Goal: Information Seeking & Learning: Understand process/instructions

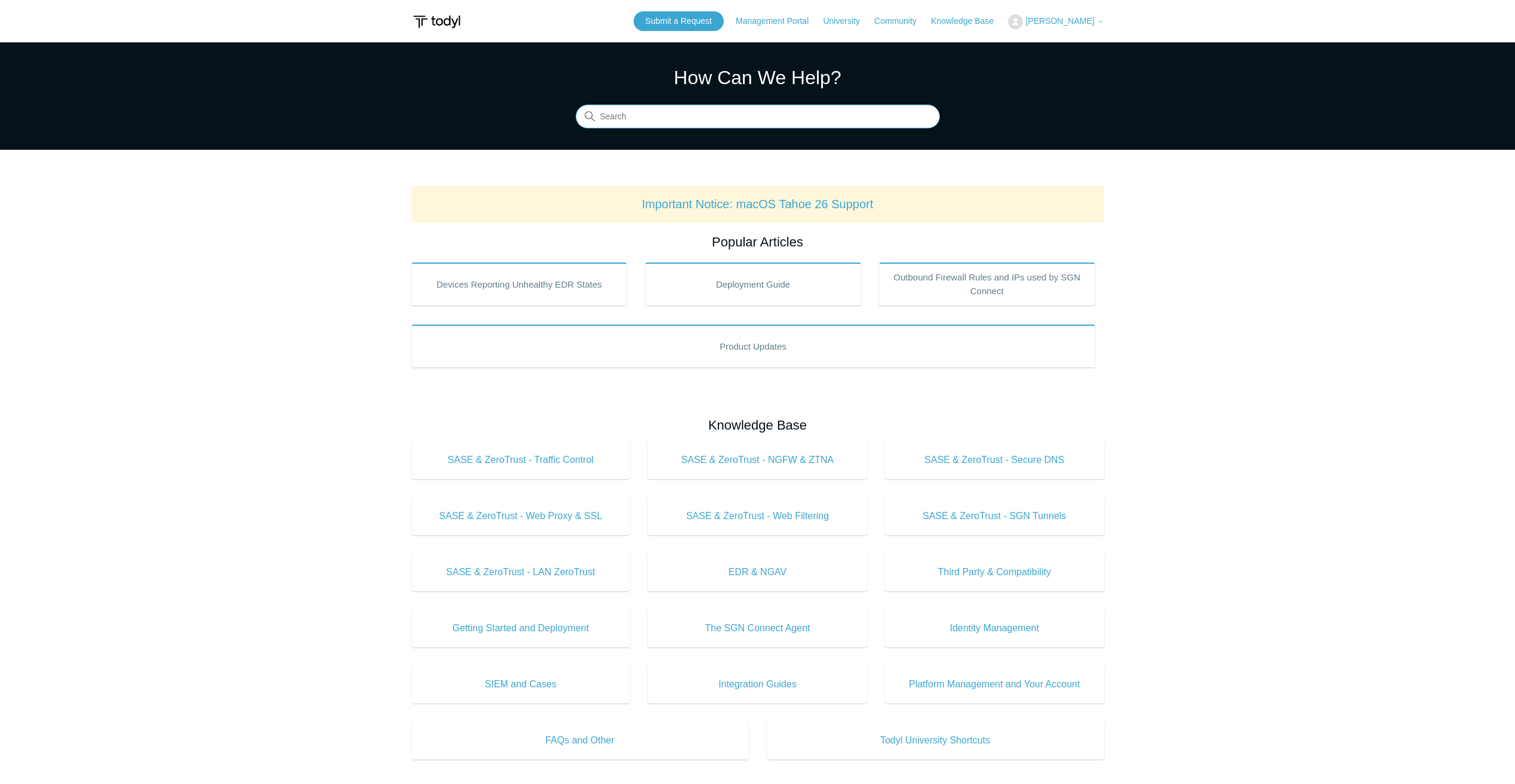
click at [678, 120] on input "Search" at bounding box center [758, 117] width 365 height 24
type input "g"
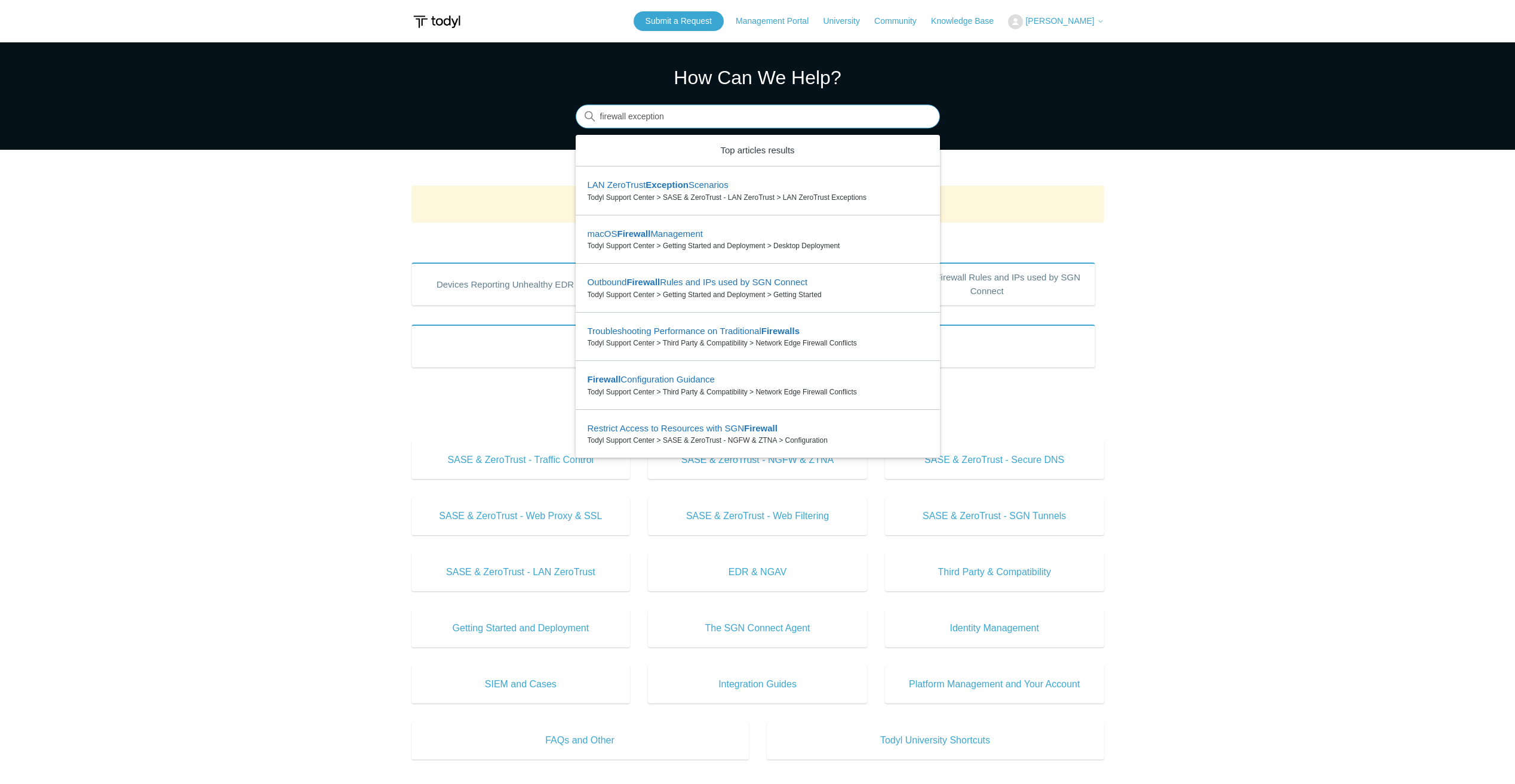
type input "firewall exception"
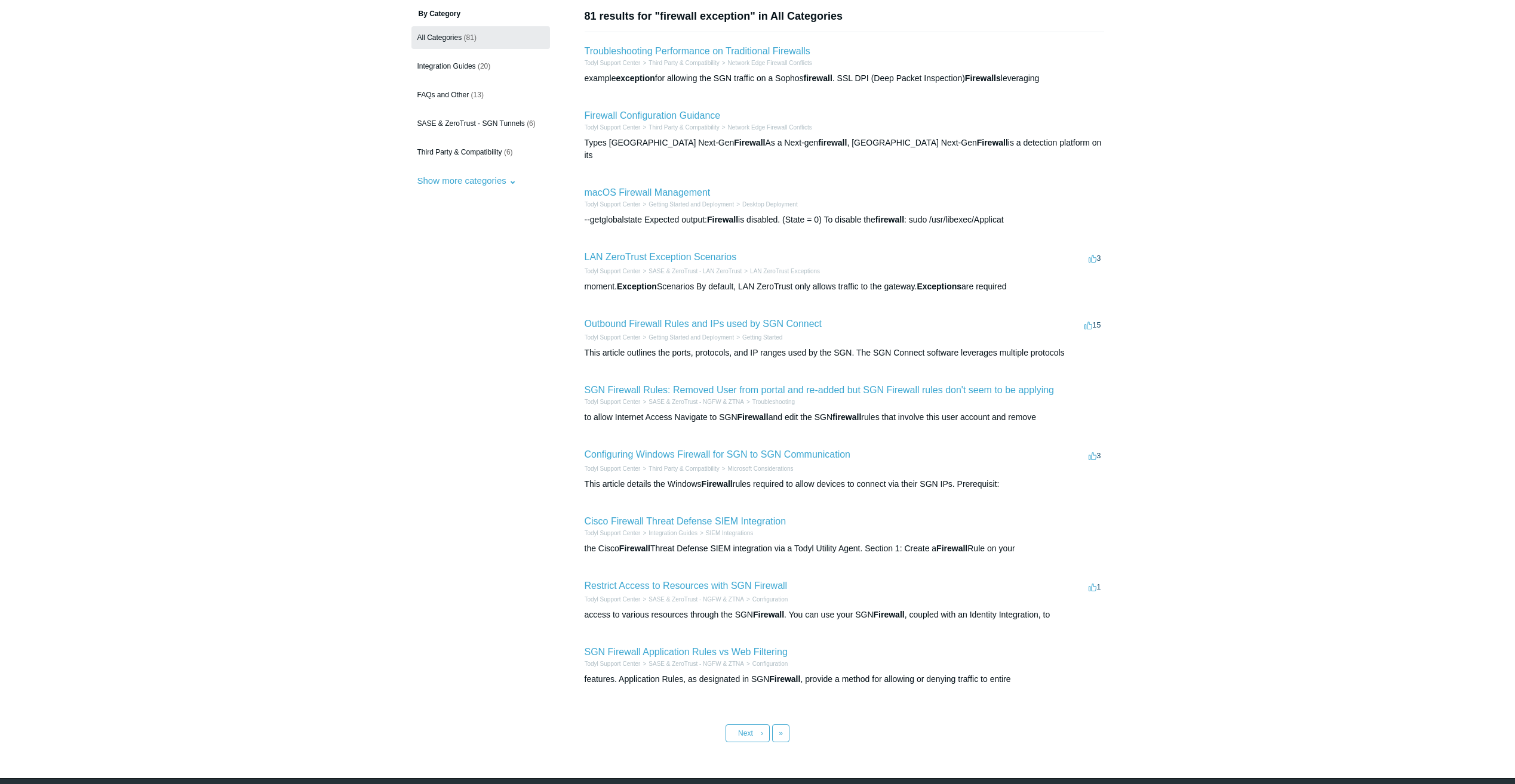
scroll to position [128, 0]
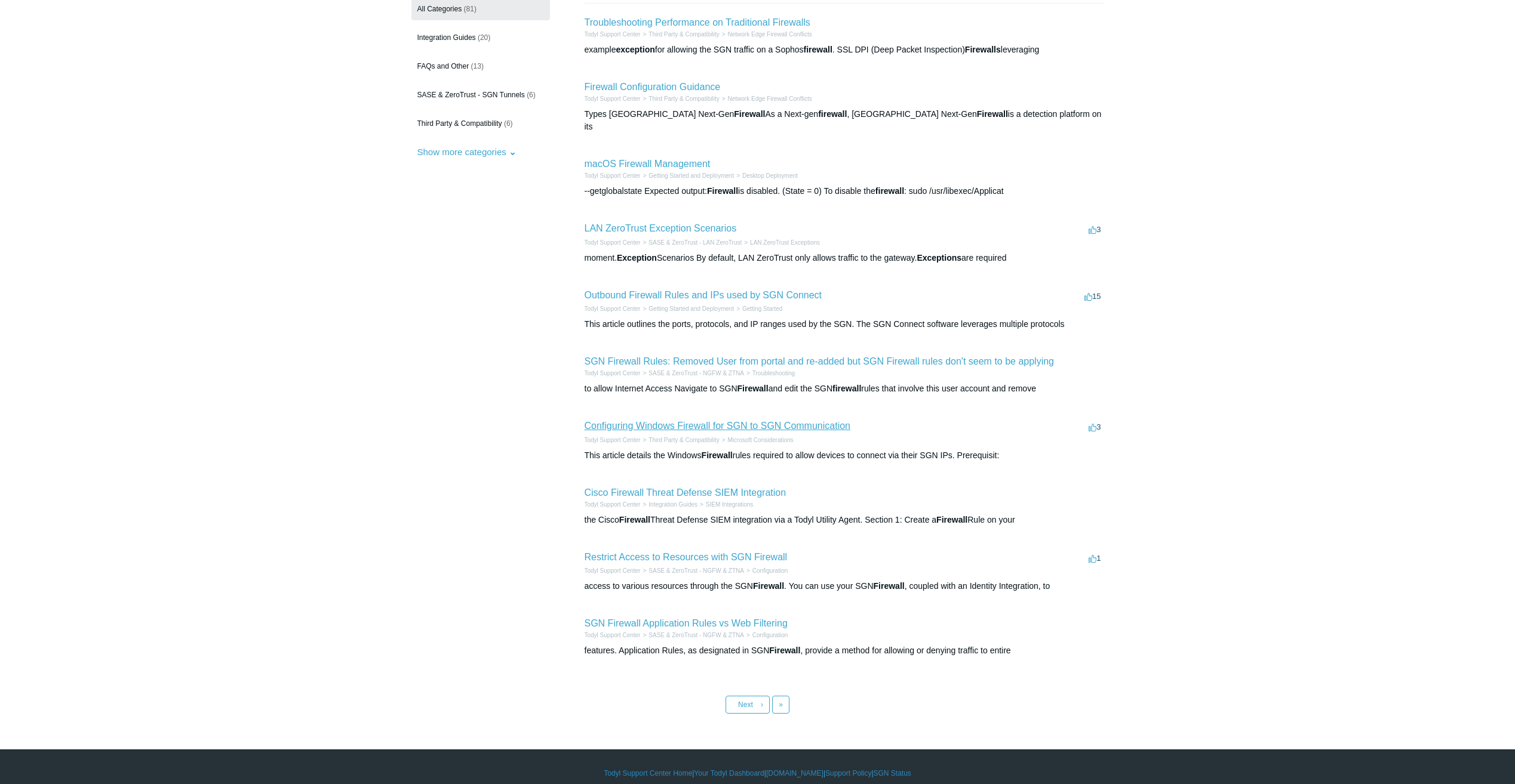
click at [730, 420] on link "Configuring Windows Firewall for SGN to SGN Communication" at bounding box center [718, 425] width 266 height 10
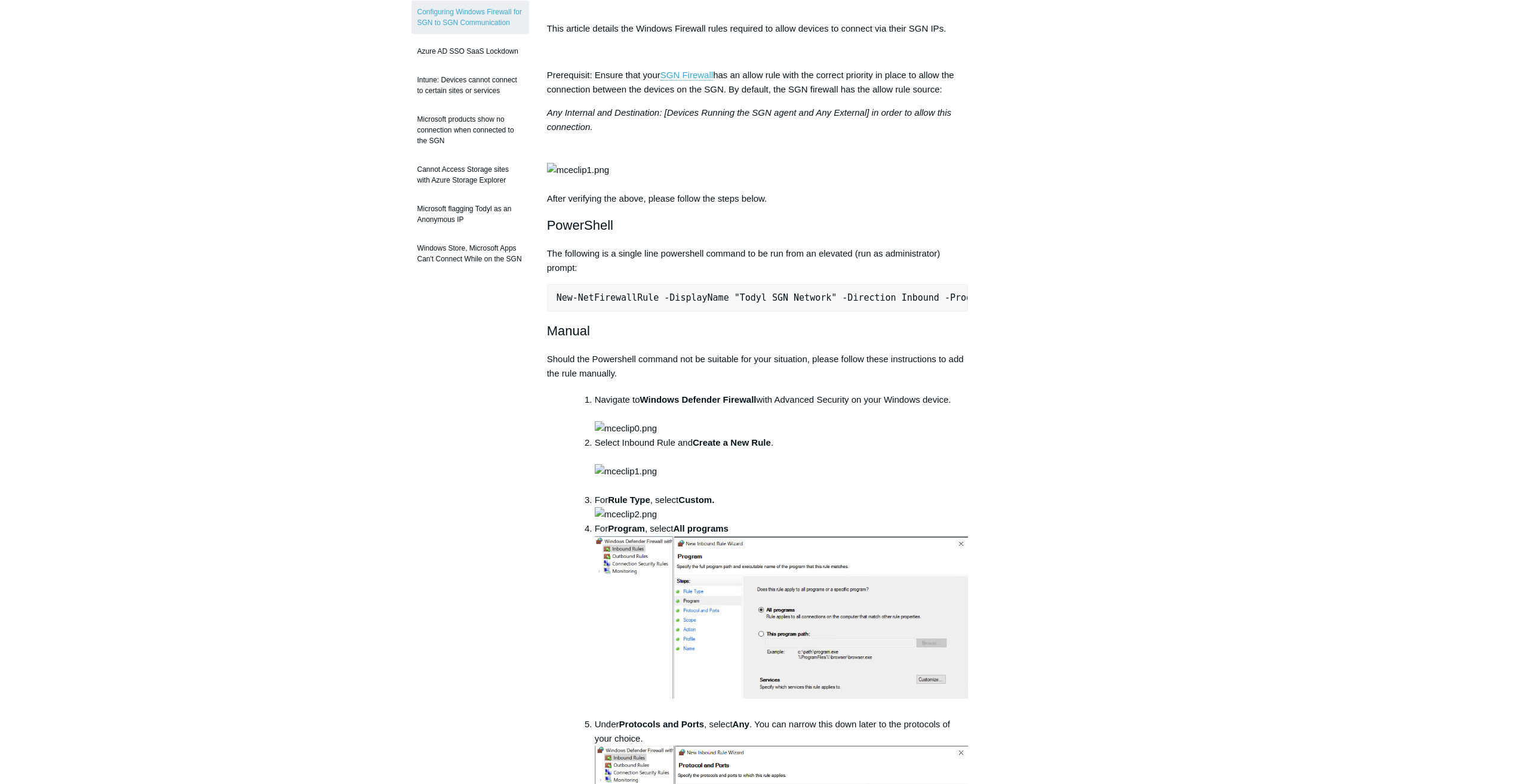
drag, startPoint x: 959, startPoint y: 345, endPoint x: 556, endPoint y: 342, distance: 403.0
click at [556, 312] on pre "New-NetFirewallRule -DisplayName "Todyl SGN Network" -Direction Inbound -Progra…" at bounding box center [758, 297] width 422 height 27
copy pre "New-NetFirewallRule -DisplayName "Todyl SGN Network" -Direction Inbound -Progra…"
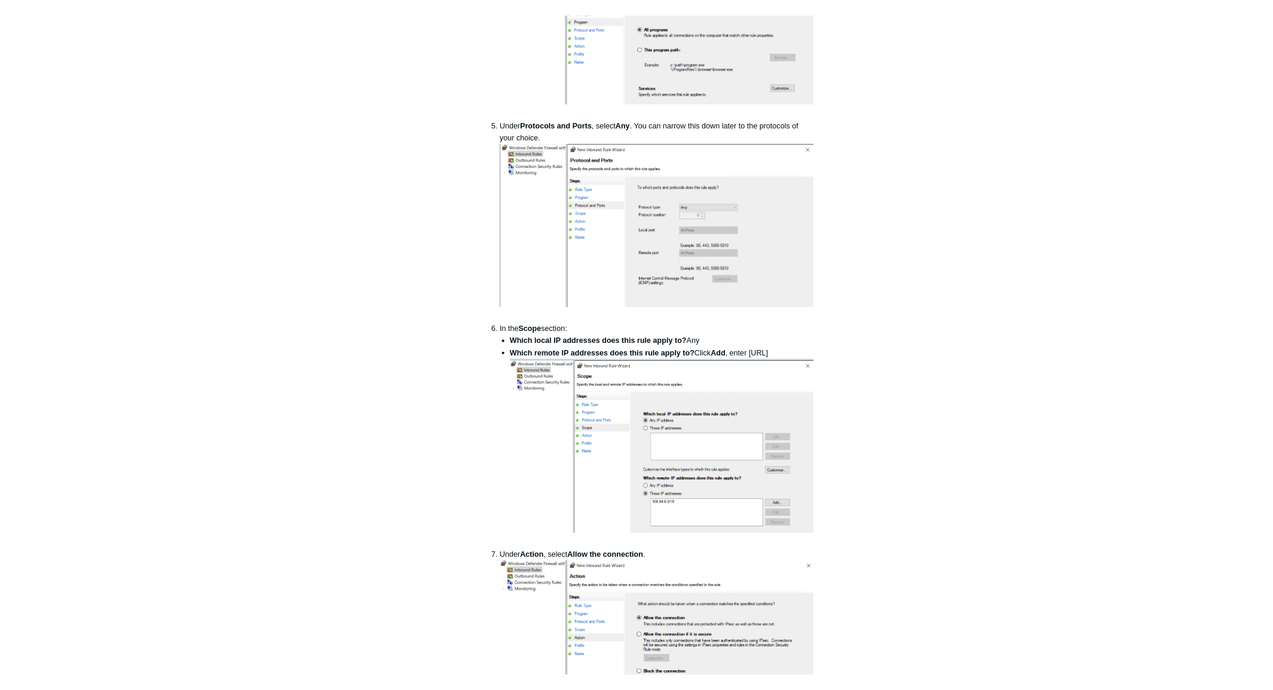
scroll to position [797, 0]
